Goal: Task Accomplishment & Management: Complete application form

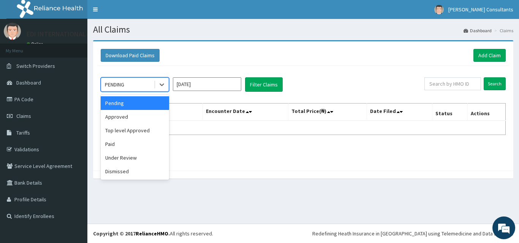
click at [150, 85] on div "PENDING" at bounding box center [127, 85] width 53 height 12
click at [133, 120] on div "Approved" at bounding box center [135, 117] width 68 height 14
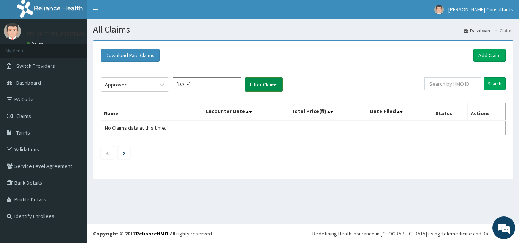
click at [261, 89] on button "Filter Claims" at bounding box center [264, 84] width 38 height 14
click at [263, 85] on button "Filter Claims" at bounding box center [264, 84] width 38 height 14
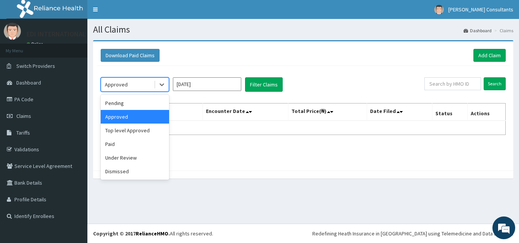
click at [129, 84] on div "Approved" at bounding box center [127, 85] width 53 height 12
click at [111, 144] on div "Paid" at bounding box center [135, 144] width 68 height 14
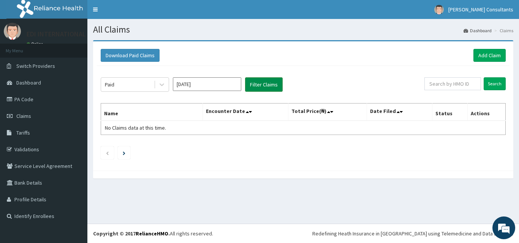
click at [262, 86] on button "Filter Claims" at bounding box center [264, 84] width 38 height 14
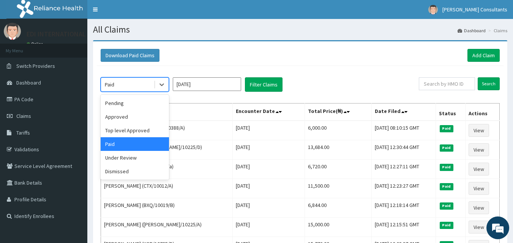
click at [122, 87] on div "Paid" at bounding box center [127, 85] width 53 height 12
click at [126, 160] on div "Under Review" at bounding box center [135, 158] width 68 height 14
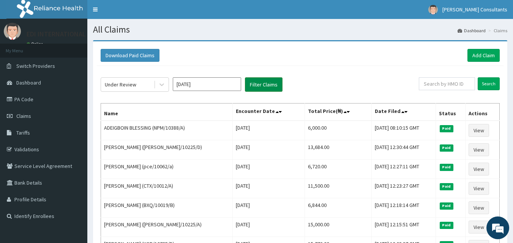
click at [257, 83] on button "Filter Claims" at bounding box center [264, 84] width 38 height 14
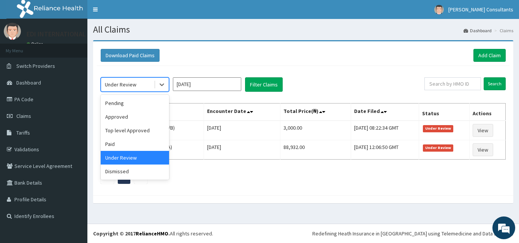
click at [120, 83] on div "Under Review" at bounding box center [121, 85] width 32 height 8
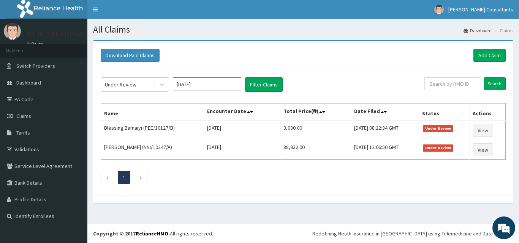
click at [197, 56] on div "Download Paid Claims Add Claim" at bounding box center [303, 55] width 405 height 13
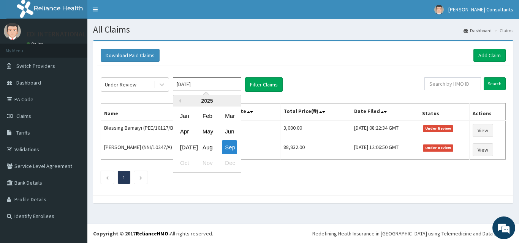
click at [196, 90] on input "[DATE]" at bounding box center [207, 84] width 68 height 14
click at [206, 146] on div "Aug" at bounding box center [206, 147] width 15 height 14
type input "Aug 2025"
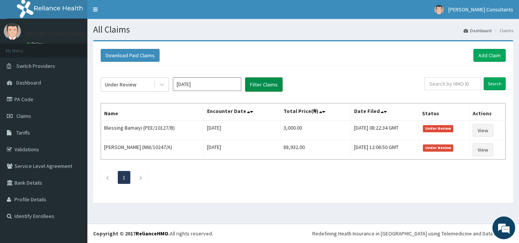
click at [258, 84] on button "Filter Claims" at bounding box center [264, 84] width 38 height 14
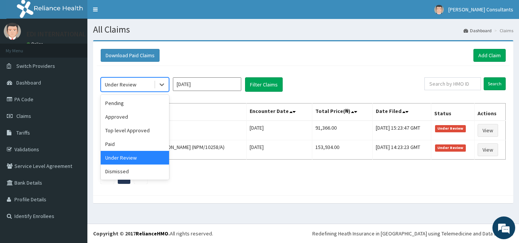
click at [124, 85] on div "Under Review" at bounding box center [121, 85] width 32 height 8
click at [121, 115] on div "Approved" at bounding box center [135, 117] width 68 height 14
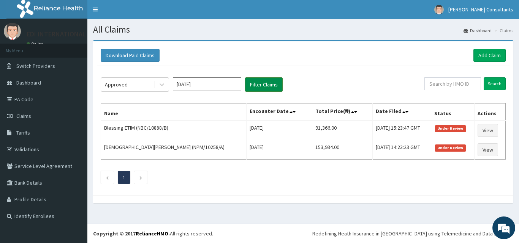
click at [259, 86] on button "Filter Claims" at bounding box center [264, 84] width 38 height 14
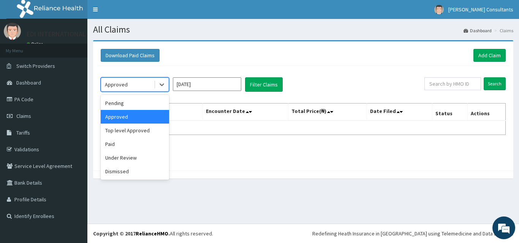
click at [129, 86] on div "Approved" at bounding box center [127, 85] width 53 height 12
click at [118, 144] on div "Paid" at bounding box center [135, 144] width 68 height 14
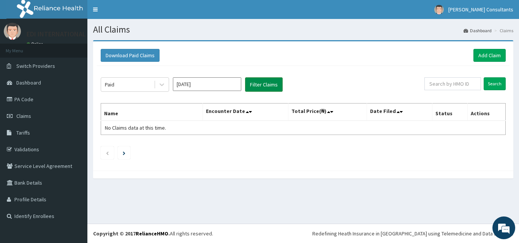
click at [265, 84] on button "Filter Claims" at bounding box center [264, 84] width 38 height 14
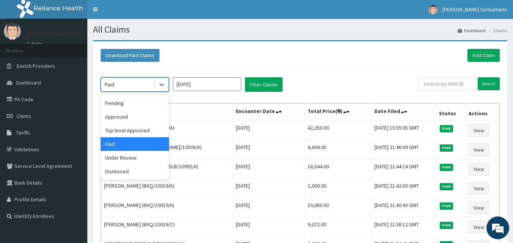
click at [132, 85] on div "Paid" at bounding box center [127, 85] width 53 height 12
click at [122, 162] on div "Under Review" at bounding box center [135, 158] width 68 height 14
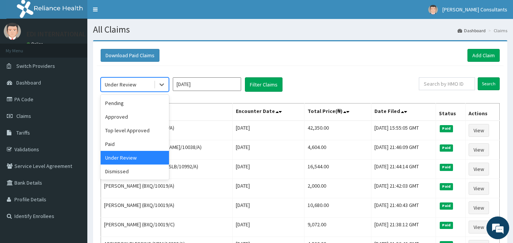
click at [136, 88] on div "Under Review" at bounding box center [127, 85] width 53 height 12
click at [122, 174] on div "Dismissed" at bounding box center [135, 172] width 68 height 14
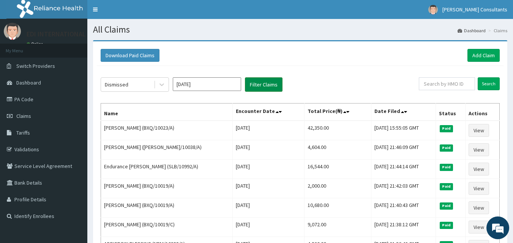
click at [263, 86] on button "Filter Claims" at bounding box center [264, 84] width 38 height 14
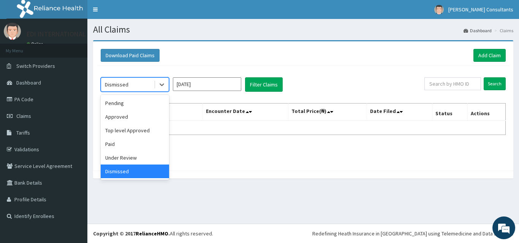
click at [125, 85] on div "Dismissed" at bounding box center [117, 85] width 24 height 8
click at [120, 133] on div "Top level Approved" at bounding box center [135, 131] width 68 height 14
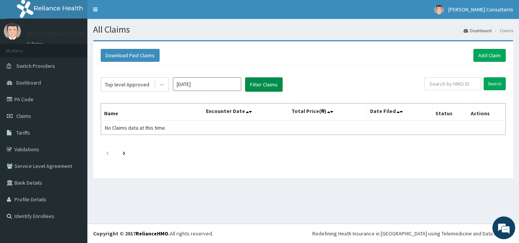
click at [260, 86] on button "Filter Claims" at bounding box center [264, 84] width 38 height 14
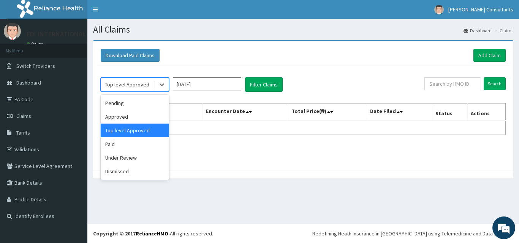
click at [123, 86] on div "Top level Approved" at bounding box center [127, 85] width 44 height 8
click at [117, 103] on div "Pending" at bounding box center [135, 103] width 68 height 14
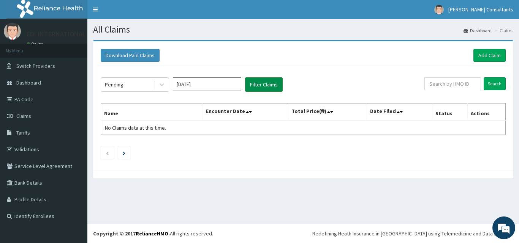
click at [262, 81] on button "Filter Claims" at bounding box center [264, 84] width 38 height 14
click at [137, 87] on div "Pending" at bounding box center [127, 85] width 53 height 12
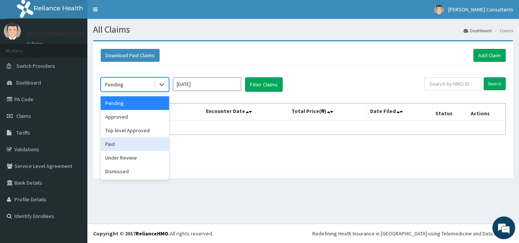
click at [111, 146] on div "Paid" at bounding box center [135, 144] width 68 height 14
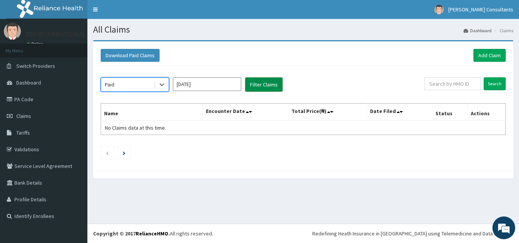
click at [259, 82] on button "Filter Claims" at bounding box center [264, 84] width 38 height 14
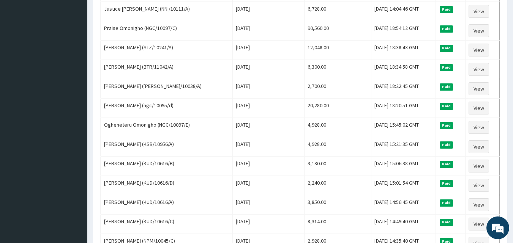
scroll to position [922, 0]
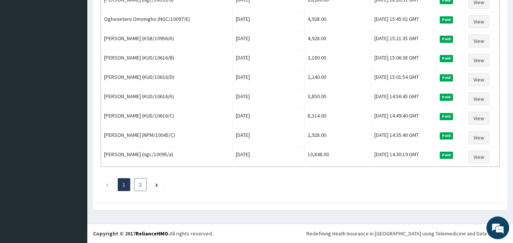
click at [140, 183] on link "2" at bounding box center [140, 184] width 3 height 7
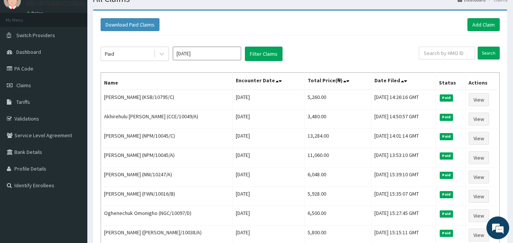
scroll to position [0, 0]
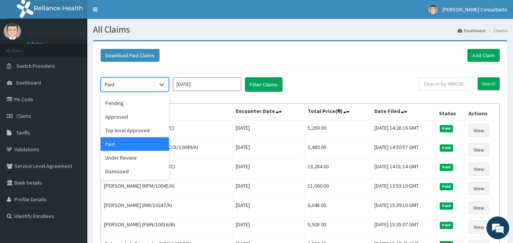
click at [126, 83] on div "Paid" at bounding box center [127, 85] width 53 height 12
click at [120, 119] on div "Approved" at bounding box center [135, 117] width 68 height 14
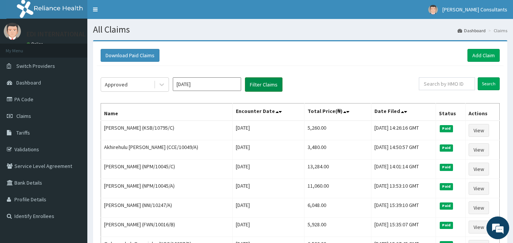
click at [255, 83] on button "Filter Claims" at bounding box center [264, 84] width 38 height 14
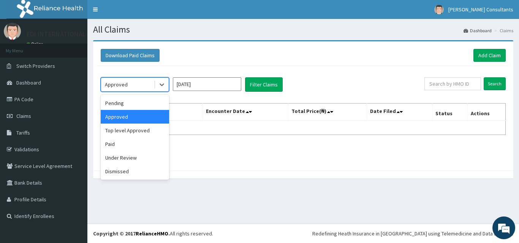
click at [135, 88] on div "Approved" at bounding box center [127, 85] width 53 height 12
click at [123, 158] on div "Under Review" at bounding box center [135, 158] width 68 height 14
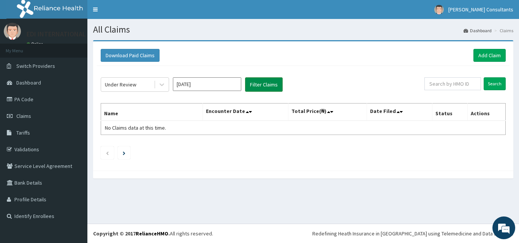
click at [264, 86] on button "Filter Claims" at bounding box center [264, 84] width 38 height 14
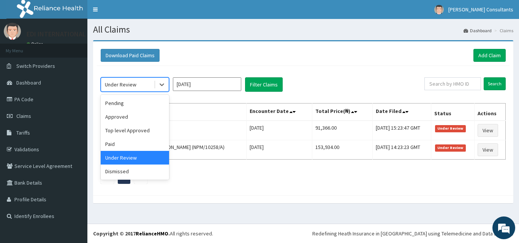
click at [143, 89] on div "Under Review" at bounding box center [127, 85] width 53 height 12
click at [124, 132] on div "Top level Approved" at bounding box center [135, 131] width 68 height 14
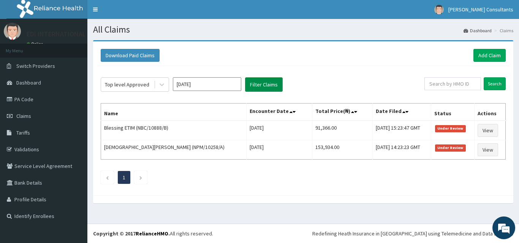
click at [266, 84] on button "Filter Claims" at bounding box center [264, 84] width 38 height 14
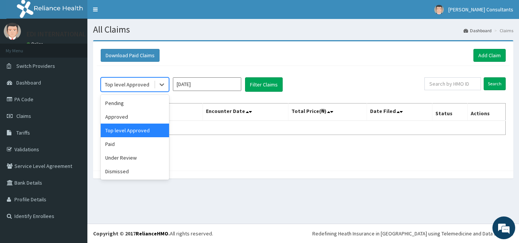
click at [120, 85] on div "Top level Approved" at bounding box center [127, 85] width 44 height 8
click at [118, 117] on div "Approved" at bounding box center [135, 117] width 68 height 14
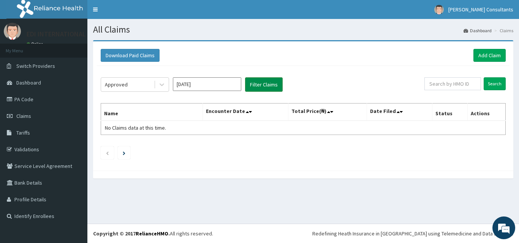
click at [258, 84] on button "Filter Claims" at bounding box center [264, 84] width 38 height 14
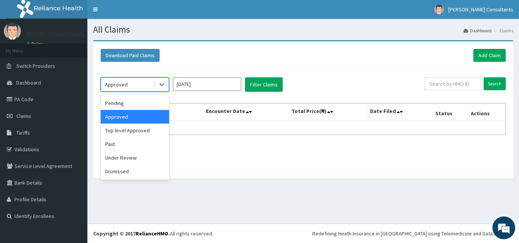
click at [112, 84] on div "Approved" at bounding box center [116, 85] width 23 height 8
click at [118, 147] on div "Paid" at bounding box center [135, 144] width 68 height 14
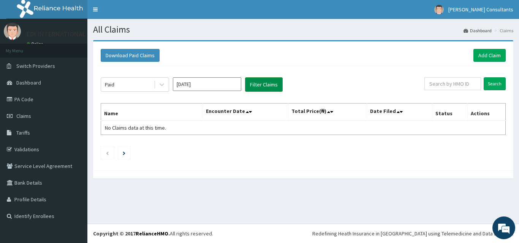
click at [260, 87] on button "Filter Claims" at bounding box center [264, 84] width 38 height 14
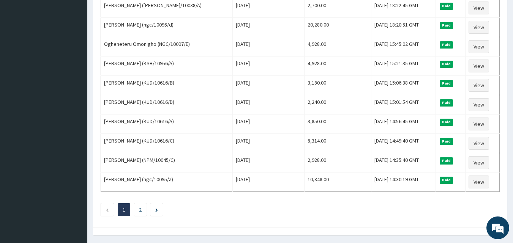
scroll to position [922, 0]
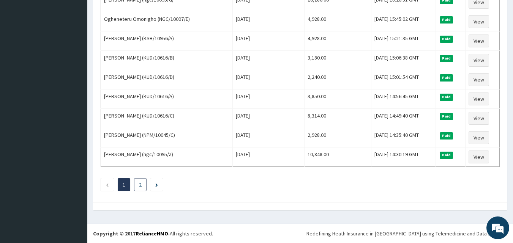
click at [140, 184] on link "2" at bounding box center [140, 184] width 3 height 7
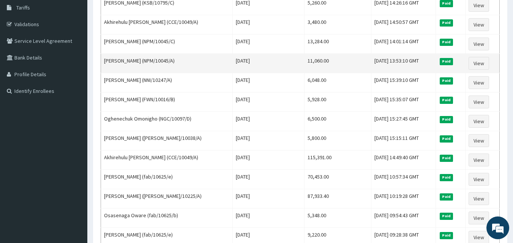
scroll to position [127, 0]
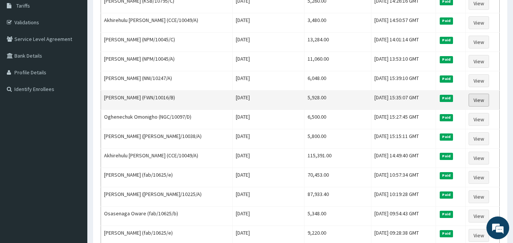
click at [479, 101] on link "View" at bounding box center [478, 100] width 20 height 13
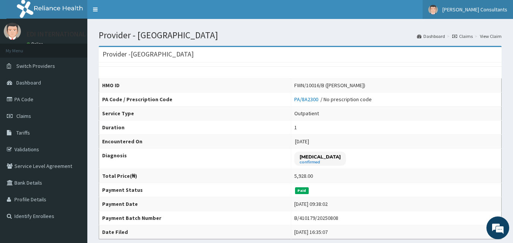
click at [483, 10] on span "[PERSON_NAME] Consultants" at bounding box center [474, 9] width 65 height 7
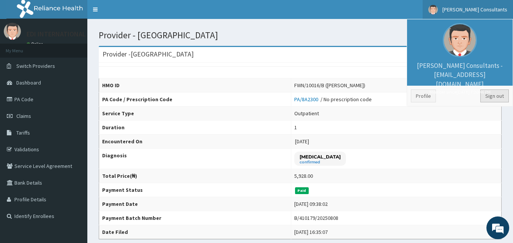
click at [489, 98] on link "Sign out" at bounding box center [494, 96] width 28 height 13
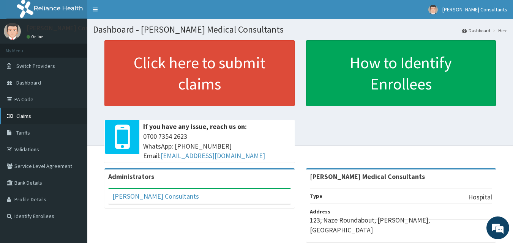
click at [23, 115] on span "Claims" at bounding box center [23, 116] width 15 height 7
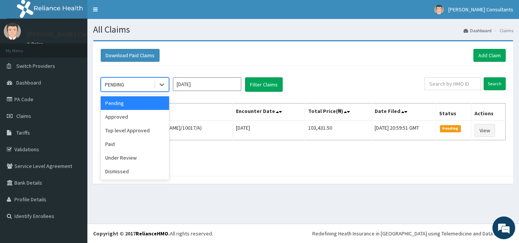
click at [138, 88] on div "PENDING" at bounding box center [127, 85] width 53 height 12
click at [129, 118] on div "Approved" at bounding box center [135, 117] width 68 height 14
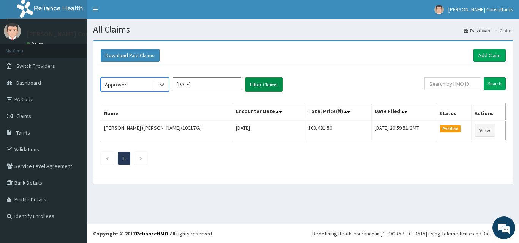
click at [259, 82] on button "Filter Claims" at bounding box center [264, 84] width 38 height 14
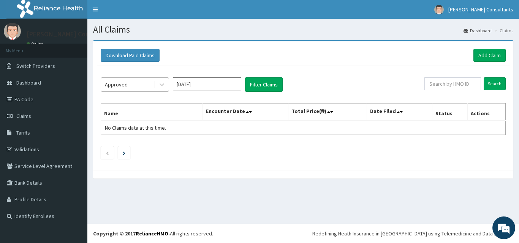
click at [124, 90] on div "Approved" at bounding box center [127, 85] width 53 height 12
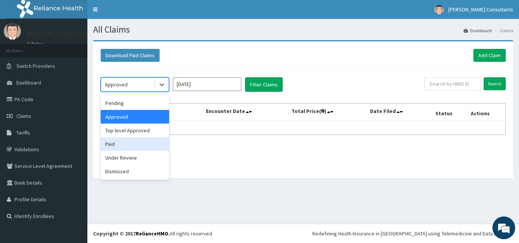
click at [115, 144] on div "Paid" at bounding box center [135, 144] width 68 height 14
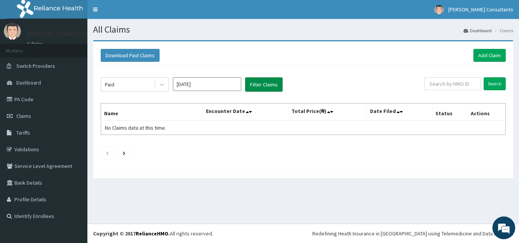
click at [264, 86] on button "Filter Claims" at bounding box center [264, 84] width 38 height 14
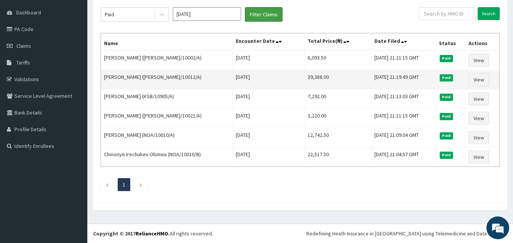
scroll to position [55, 0]
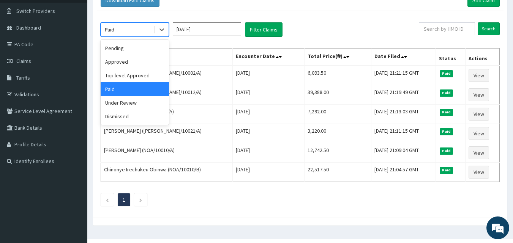
click at [136, 28] on div "Paid" at bounding box center [127, 30] width 53 height 12
click at [118, 106] on div "Under Review" at bounding box center [135, 103] width 68 height 14
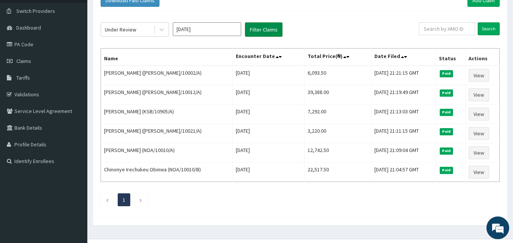
click at [266, 28] on button "Filter Claims" at bounding box center [264, 29] width 38 height 14
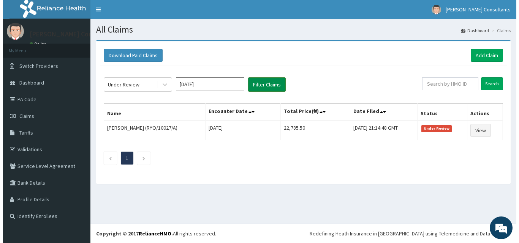
scroll to position [0, 0]
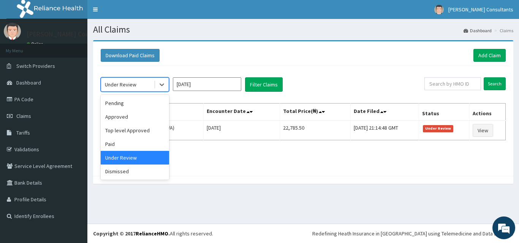
click at [111, 87] on div "Under Review" at bounding box center [121, 85] width 32 height 8
click at [118, 105] on div "Pending" at bounding box center [135, 103] width 68 height 14
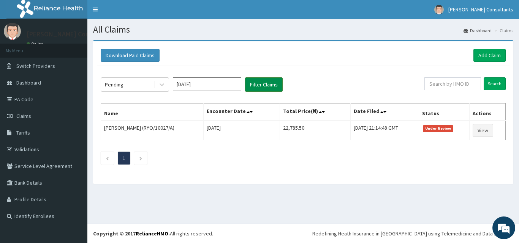
click at [259, 89] on button "Filter Claims" at bounding box center [264, 84] width 38 height 14
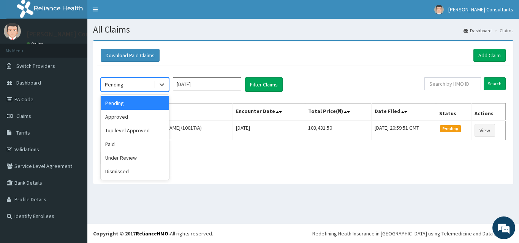
click at [120, 83] on div "Pending" at bounding box center [114, 85] width 19 height 8
click at [121, 171] on div "Dismissed" at bounding box center [135, 172] width 68 height 14
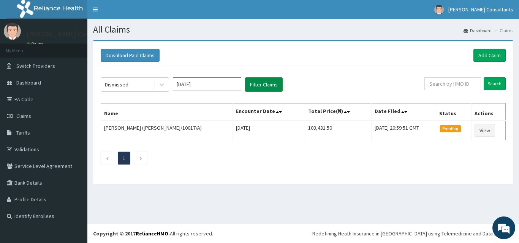
click at [261, 87] on button "Filter Claims" at bounding box center [264, 84] width 38 height 14
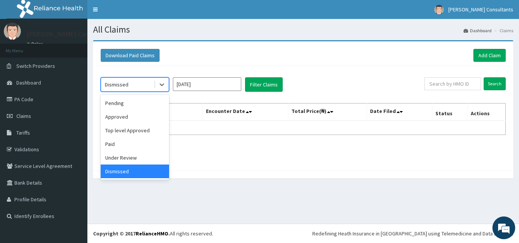
click at [137, 87] on div "Dismissed" at bounding box center [127, 85] width 53 height 12
click at [116, 158] on div "Under Review" at bounding box center [135, 158] width 68 height 14
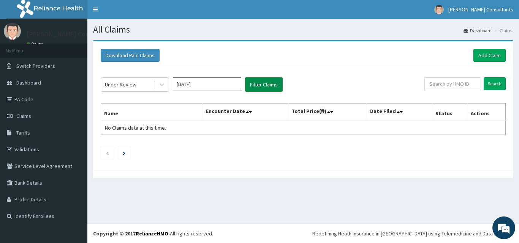
click at [265, 85] on button "Filter Claims" at bounding box center [264, 84] width 38 height 14
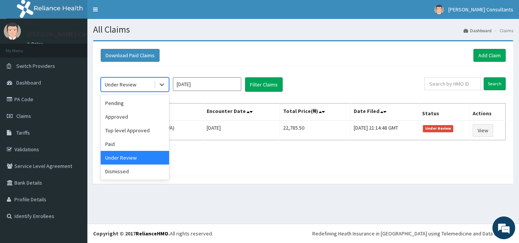
click at [138, 89] on div "Under Review" at bounding box center [127, 85] width 53 height 12
click at [125, 131] on div "Top level Approved" at bounding box center [135, 131] width 68 height 14
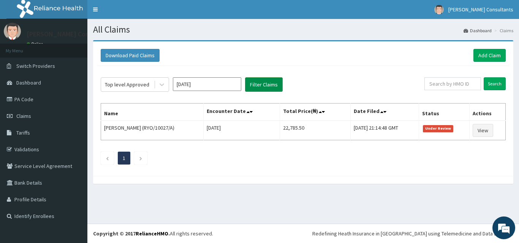
click at [264, 84] on button "Filter Claims" at bounding box center [264, 84] width 38 height 14
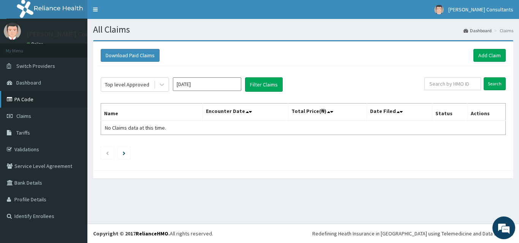
click at [24, 98] on link "PA Code" at bounding box center [43, 99] width 87 height 17
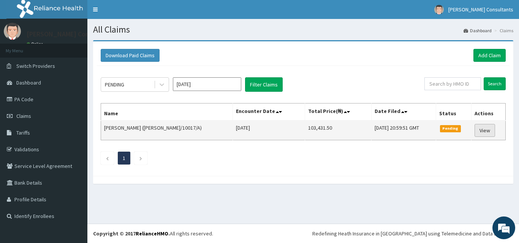
click at [488, 128] on link "View" at bounding box center [484, 130] width 20 height 13
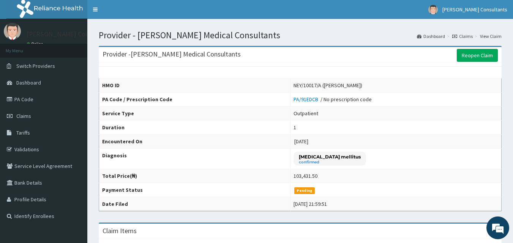
drag, startPoint x: 516, startPoint y: 85, endPoint x: 518, endPoint y: 58, distance: 26.6
click at [471, 54] on link "Reopen Claim" at bounding box center [477, 55] width 41 height 13
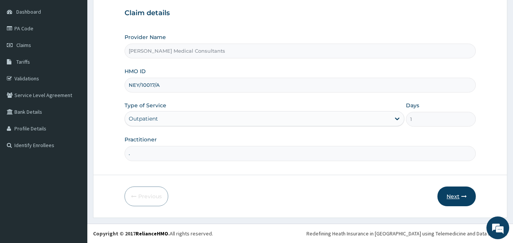
click at [452, 194] on button "Next" at bounding box center [456, 197] width 38 height 20
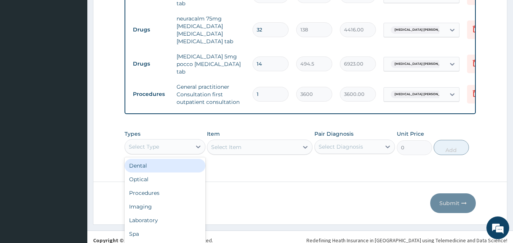
scroll to position [21, 0]
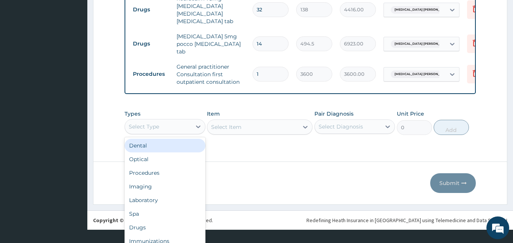
click at [174, 134] on div "option Dental focused, 1 of 10. 10 results available. Use Up and Down to choose…" at bounding box center [165, 126] width 81 height 15
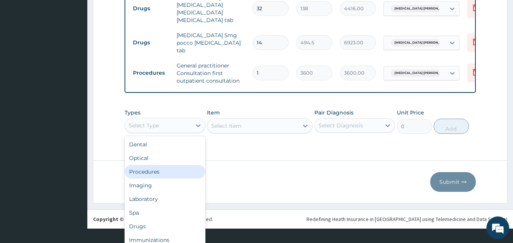
click at [155, 166] on div "Procedures" at bounding box center [165, 172] width 81 height 14
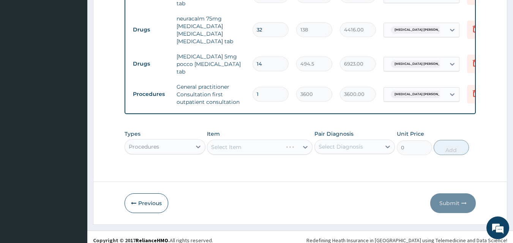
scroll to position [0, 0]
click at [295, 140] on div "Select Item" at bounding box center [260, 147] width 106 height 15
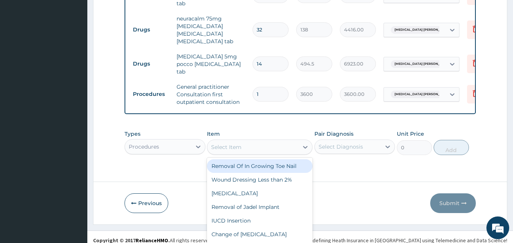
scroll to position [22, 0]
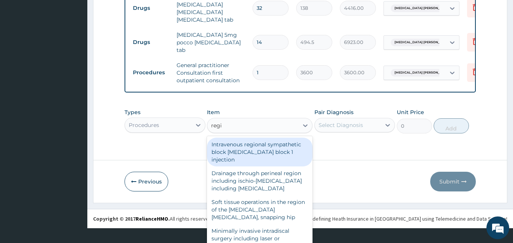
type input "regis"
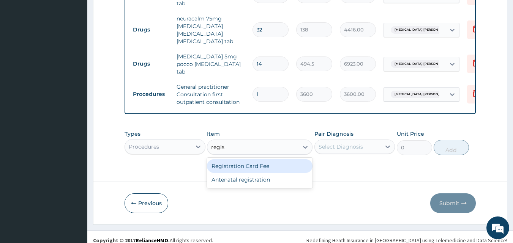
scroll to position [0, 0]
click at [261, 162] on div "Registration Card Fee" at bounding box center [260, 166] width 106 height 14
type input "2900"
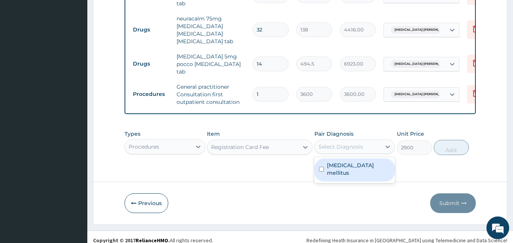
click at [355, 143] on div "Select Diagnosis" at bounding box center [340, 147] width 44 height 8
click at [320, 167] on input "checkbox" at bounding box center [321, 169] width 5 height 5
checkbox input "true"
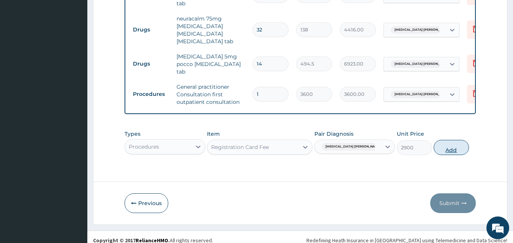
click at [454, 145] on button "Add" at bounding box center [451, 147] width 35 height 15
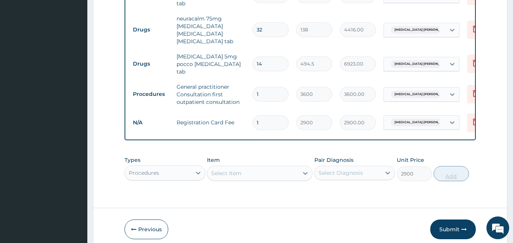
type input "0"
click at [456, 222] on button "Submit" at bounding box center [453, 230] width 46 height 20
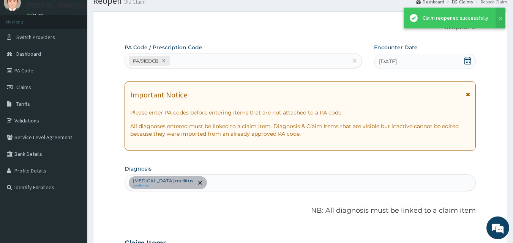
scroll to position [379, 0]
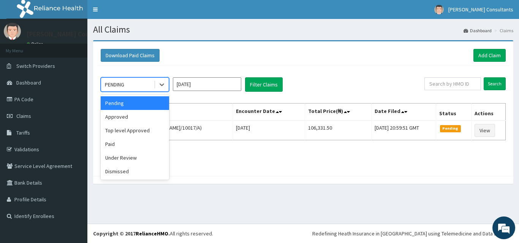
click at [122, 85] on div "PENDING" at bounding box center [114, 85] width 19 height 8
click at [120, 158] on div "Under Review" at bounding box center [135, 158] width 68 height 14
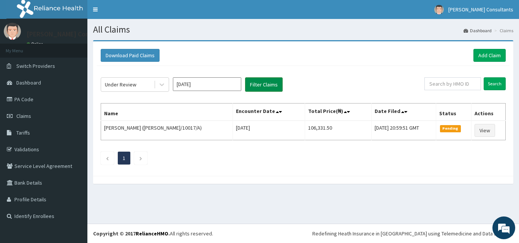
click at [257, 86] on button "Filter Claims" at bounding box center [264, 84] width 38 height 14
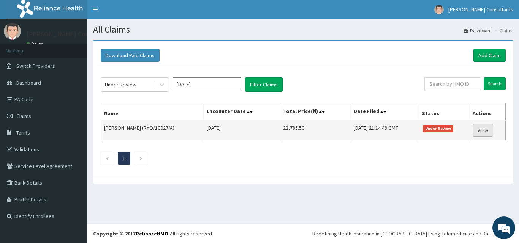
click at [489, 129] on link "View" at bounding box center [482, 130] width 20 height 13
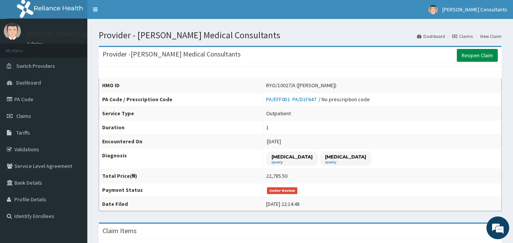
click at [484, 57] on link "Reopen Claim" at bounding box center [477, 55] width 41 height 13
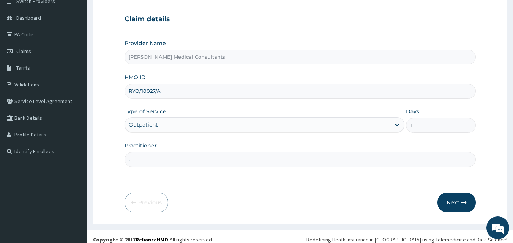
scroll to position [71, 0]
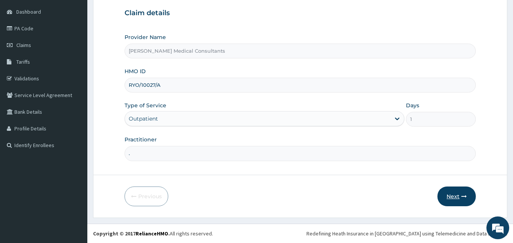
click at [455, 194] on button "Next" at bounding box center [456, 197] width 38 height 20
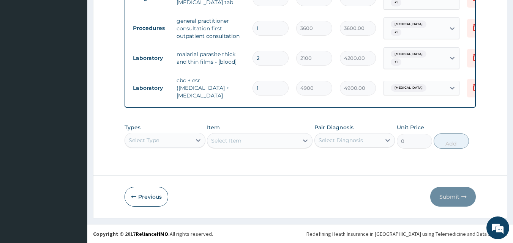
scroll to position [21, 0]
click at [178, 144] on div "Select Type" at bounding box center [165, 140] width 81 height 15
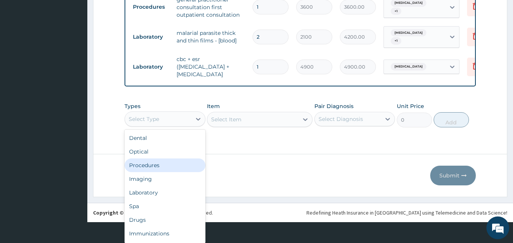
click at [154, 164] on div "Procedures" at bounding box center [165, 166] width 81 height 14
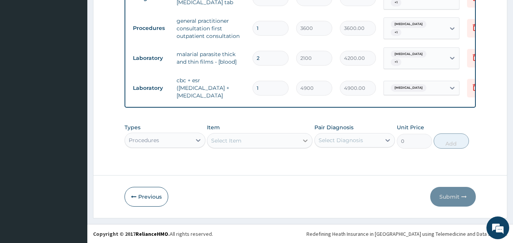
click at [299, 142] on div at bounding box center [305, 141] width 14 height 14
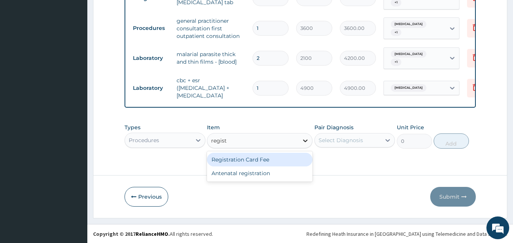
type input "registr"
click at [233, 162] on div "Registration Card Fee" at bounding box center [260, 160] width 106 height 14
type input "2900"
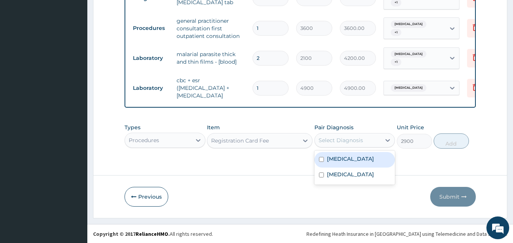
click at [334, 142] on div "Select Diagnosis" at bounding box center [340, 141] width 44 height 8
click at [321, 159] on input "checkbox" at bounding box center [321, 159] width 5 height 5
checkbox input "true"
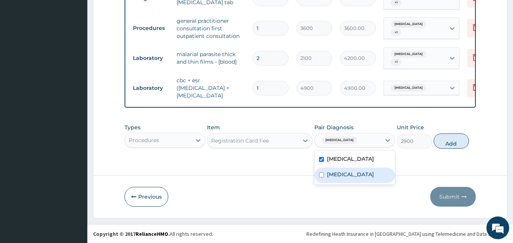
click at [322, 173] on input "checkbox" at bounding box center [321, 175] width 5 height 5
checkbox input "true"
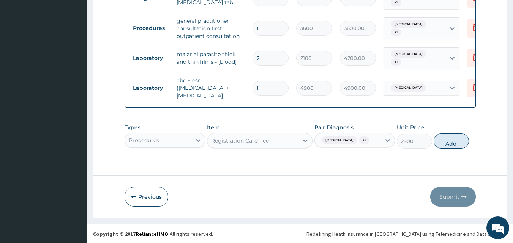
click at [450, 139] on button "Add" at bounding box center [451, 141] width 35 height 15
type input "0"
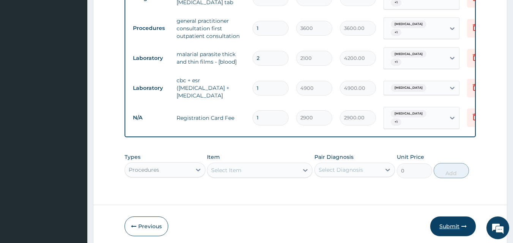
click at [445, 219] on button "Submit" at bounding box center [453, 227] width 46 height 20
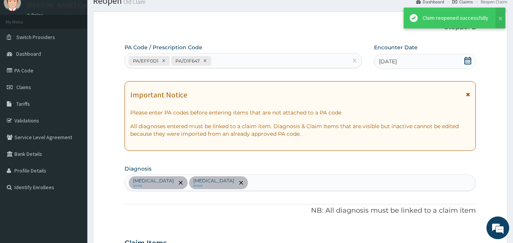
scroll to position [409, 0]
